Goal: Check status: Check status

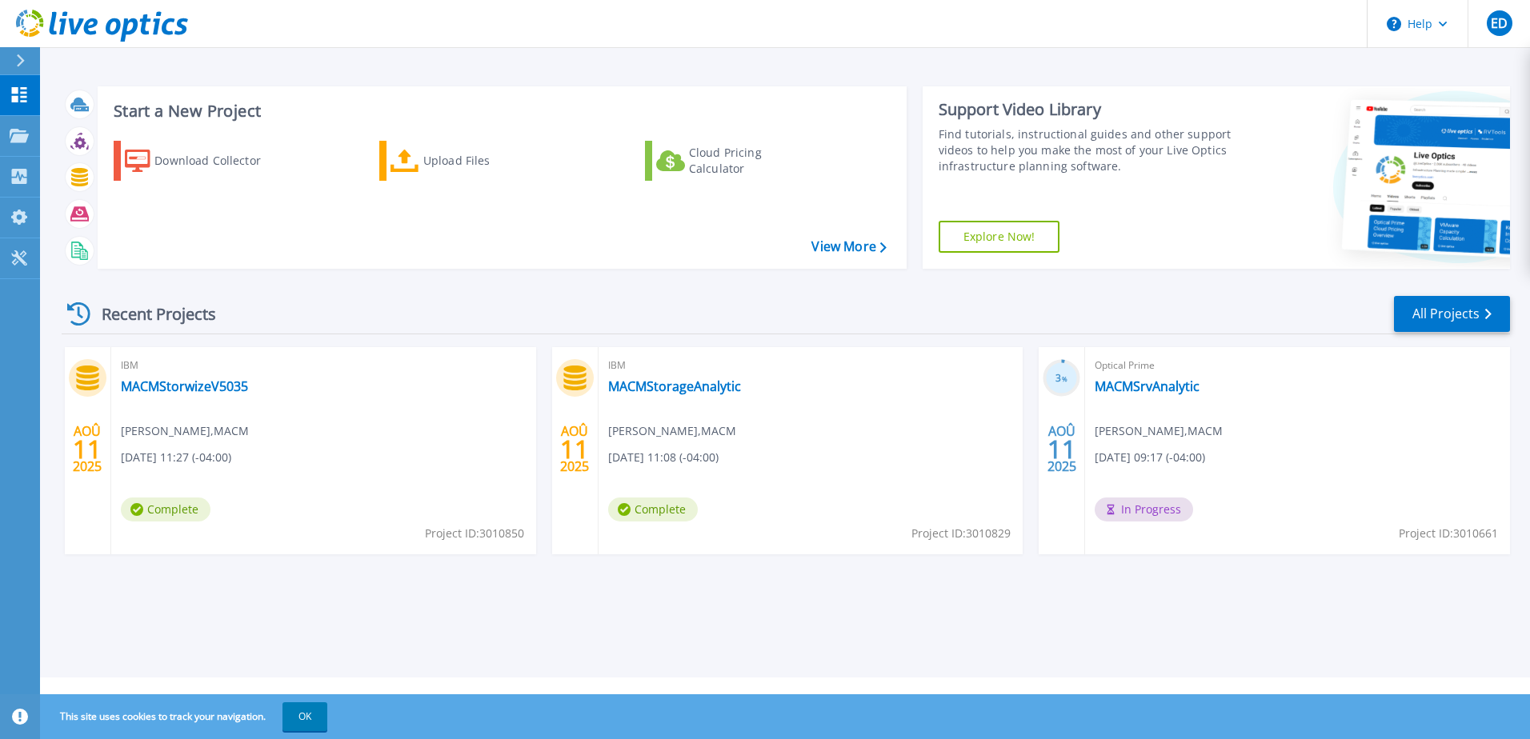
click at [763, 581] on div "AOÛ 11 2025 IBM MACMStorwizeV5035 Eric Desrosiers , MACM 08/11/2025, 11:27 (-04…" at bounding box center [779, 466] width 1461 height 239
click at [963, 644] on div "Start a New Project Download Collector Upload Files Cloud Pricing Calculator Vi…" at bounding box center [785, 339] width 1490 height 678
